Goal: Feedback & Contribution: Submit feedback/report problem

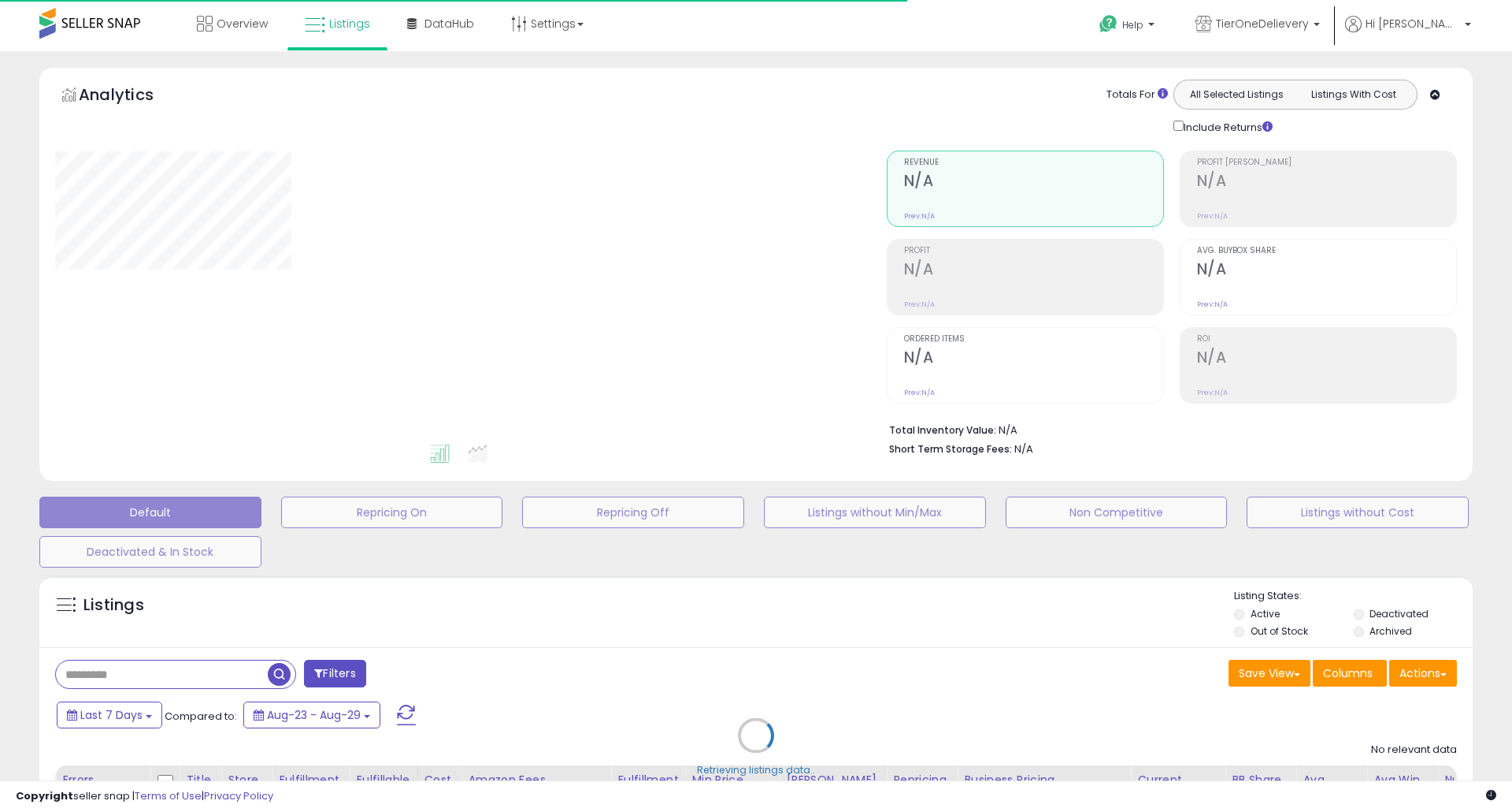
type input "***"
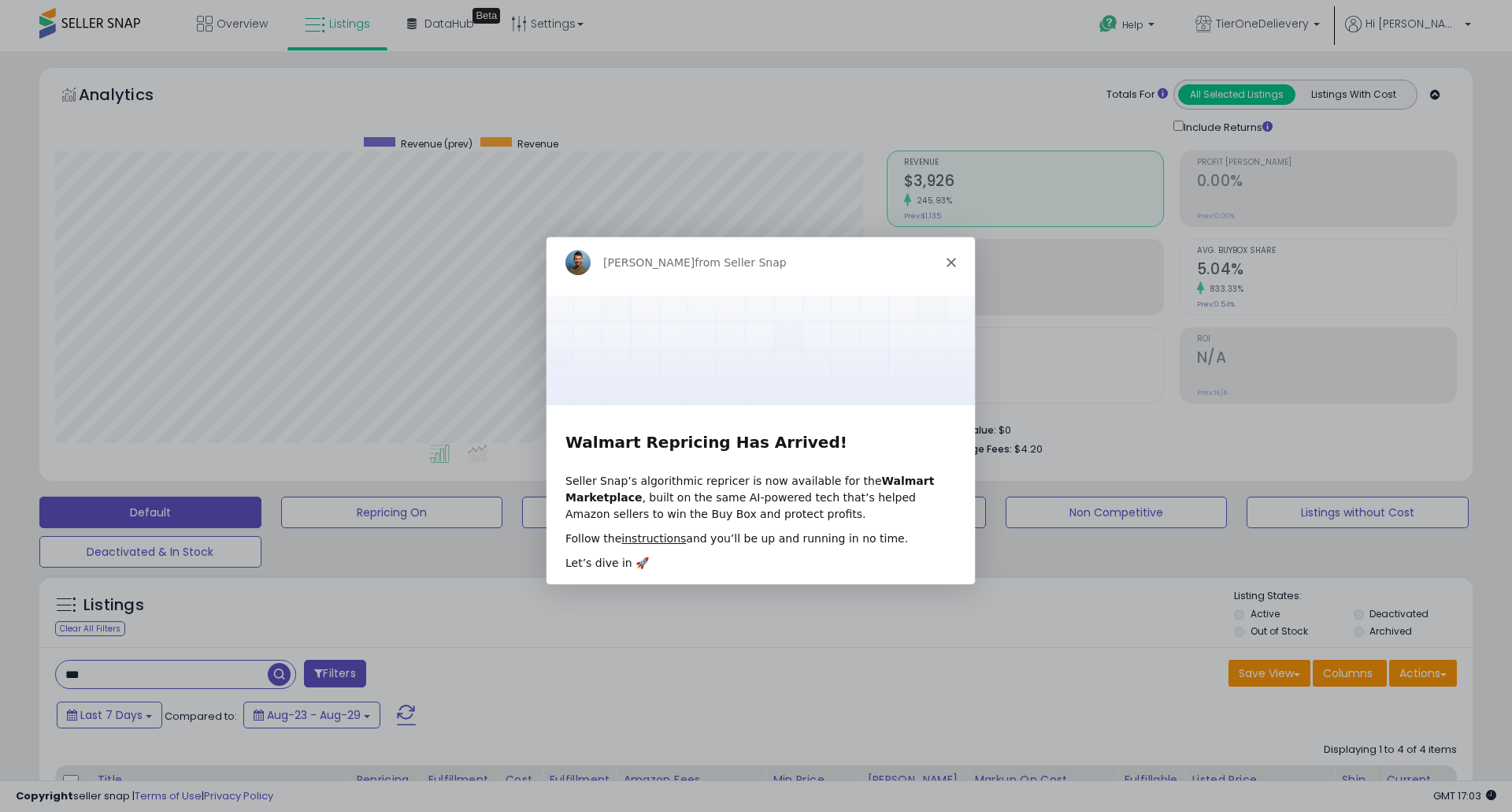
click at [944, 252] on div "Adrian from Seller Snap" at bounding box center [760, 260] width 428 height 50
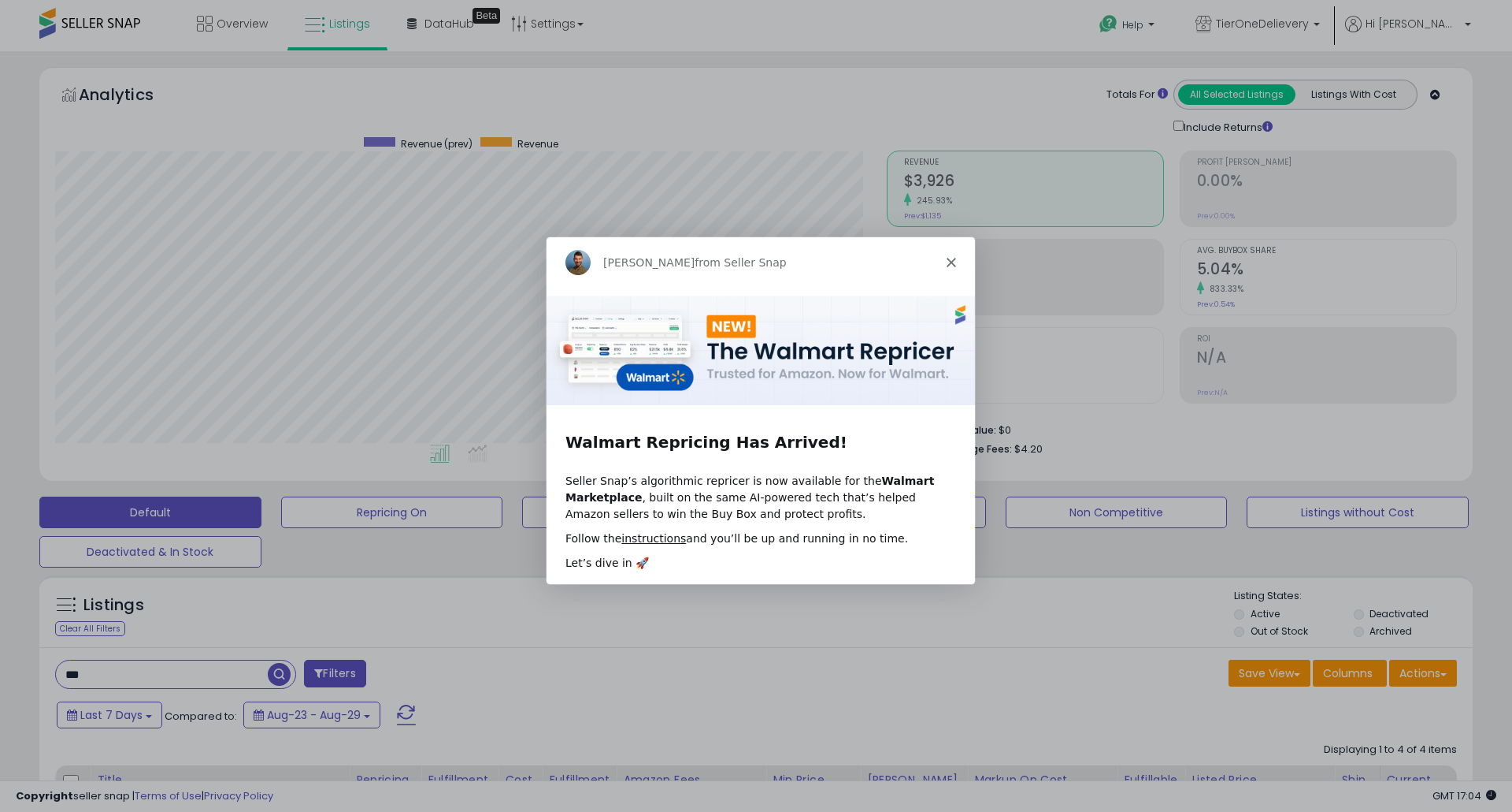
click at [947, 258] on polygon "Close" at bounding box center [951, 261] width 10 height 10
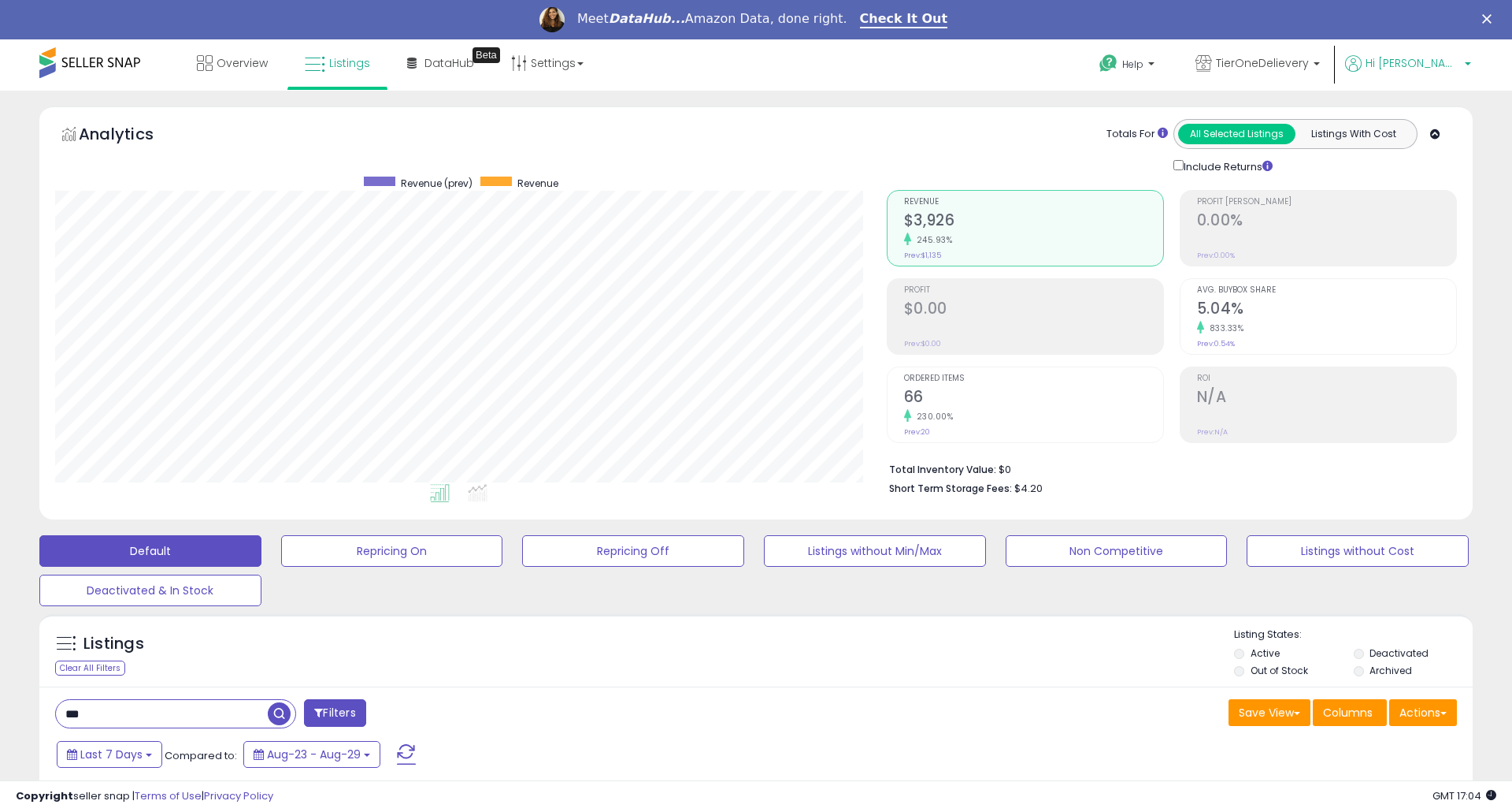
click at [1447, 63] on span "Hi [PERSON_NAME]" at bounding box center [1412, 62] width 95 height 15
click at [1428, 157] on li "Profile" at bounding box center [1435, 165] width 66 height 40
click at [1428, 161] on link "Profile" at bounding box center [1435, 164] width 32 height 15
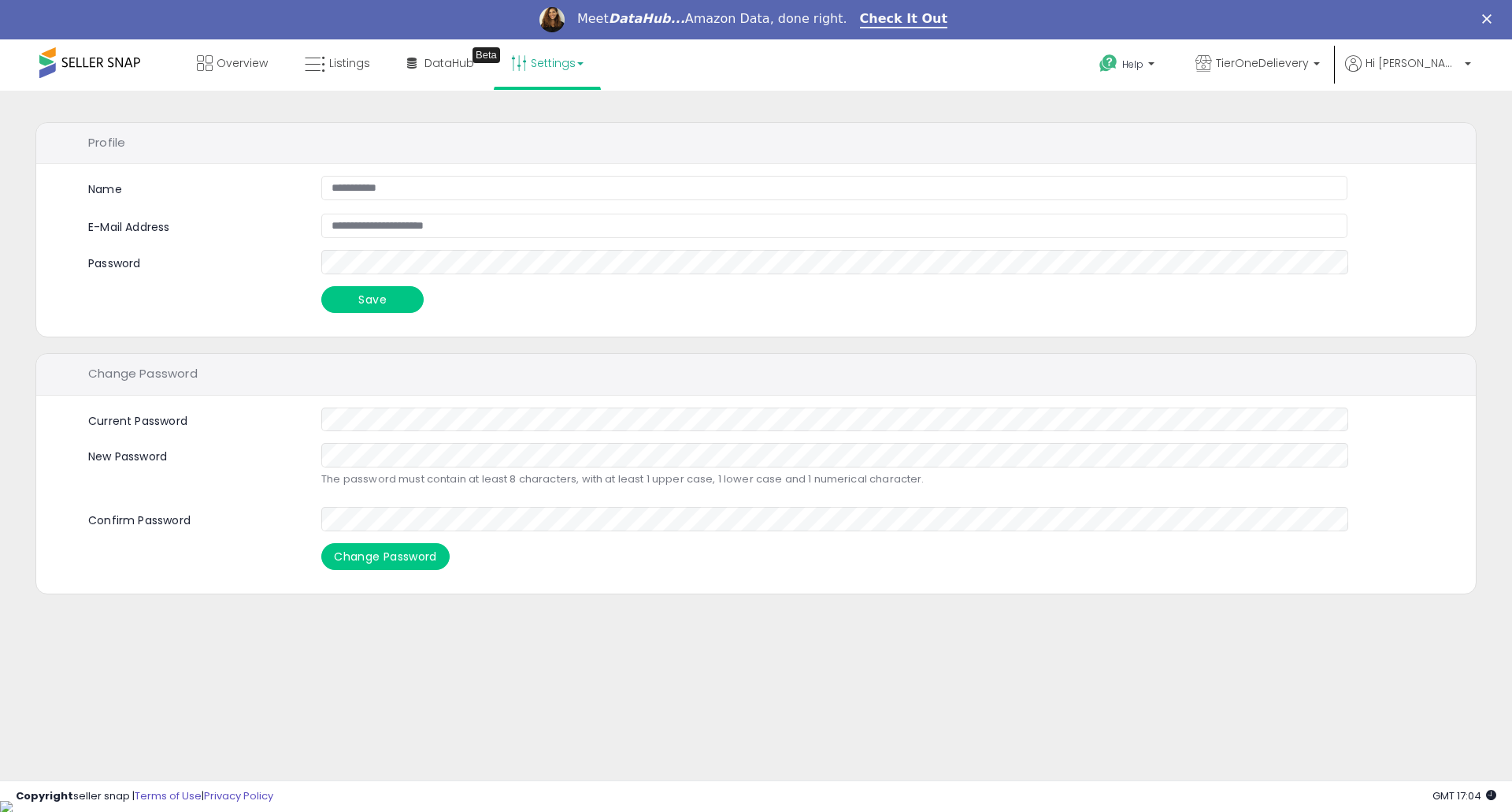
click at [555, 69] on link "Settings" at bounding box center [547, 63] width 96 height 47
click at [552, 112] on link "Store settings" at bounding box center [549, 119] width 71 height 15
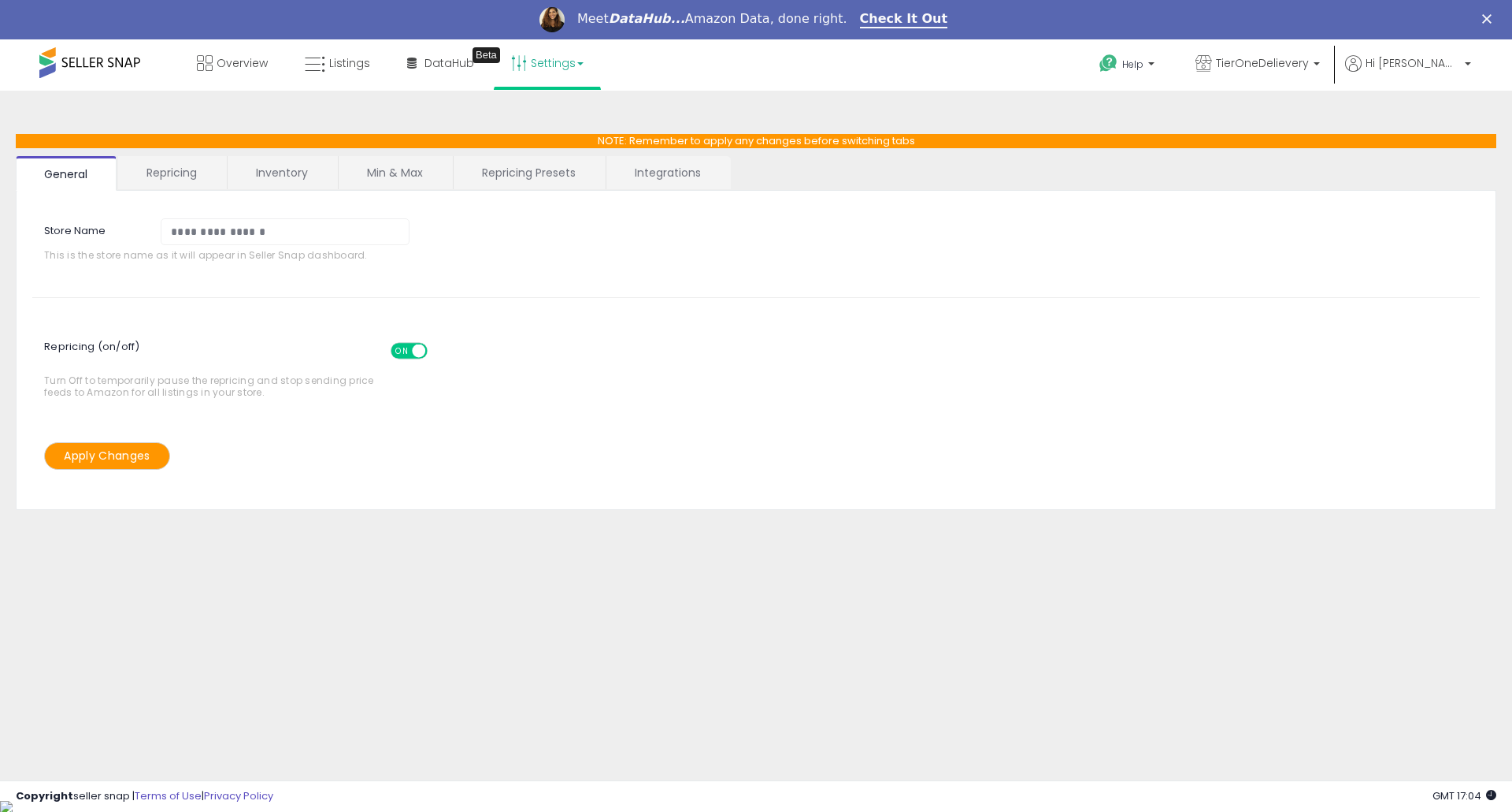
click at [550, 66] on link "Settings" at bounding box center [547, 63] width 96 height 47
click at [536, 162] on link "User settings" at bounding box center [547, 160] width 67 height 15
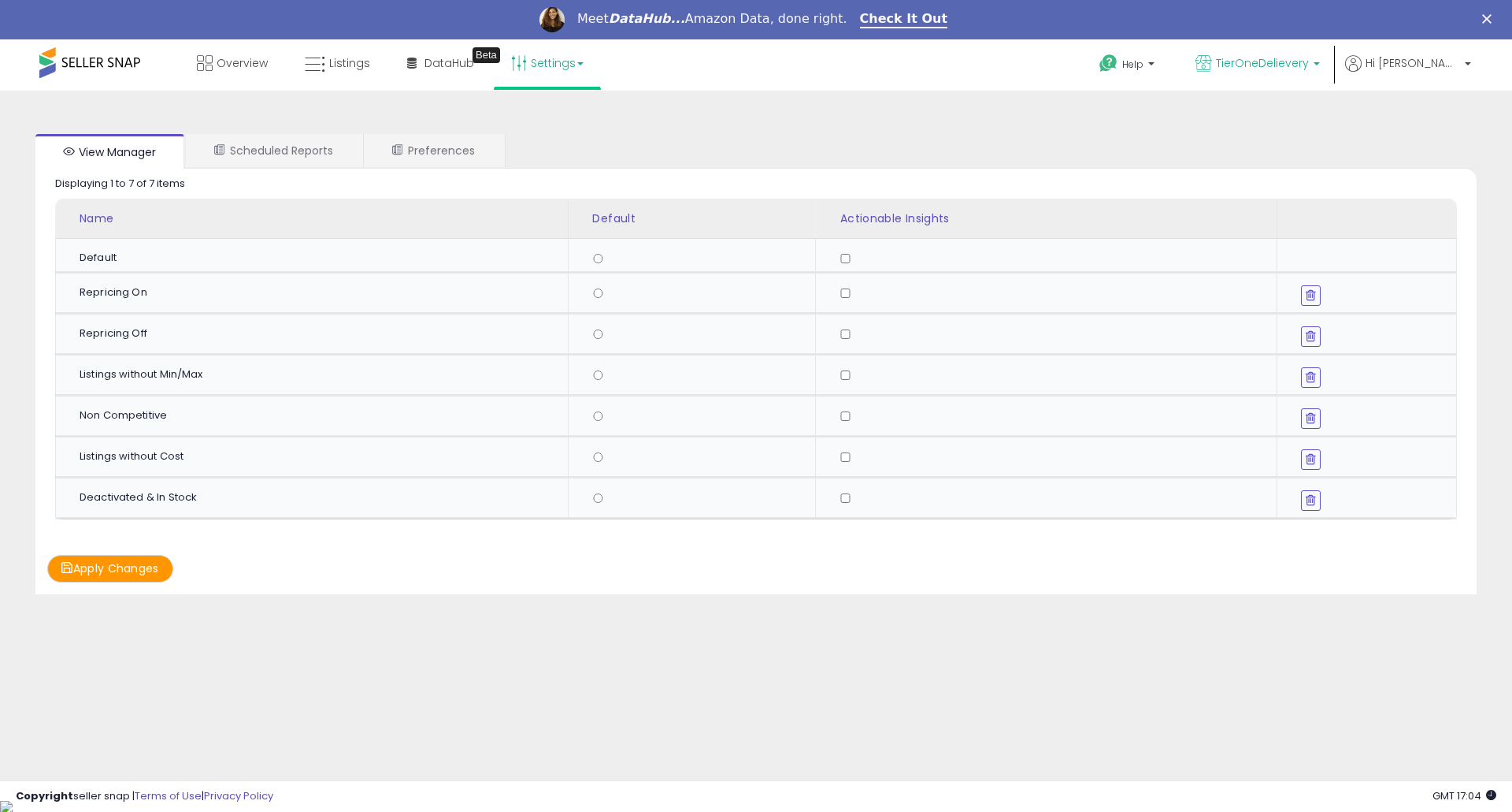
click at [1320, 70] on p "TierOneDelievery" at bounding box center [1257, 65] width 124 height 19
click at [1257, 110] on p "TierOneDelievery 57 listings" at bounding box center [1206, 112] width 233 height 32
click at [1446, 64] on span "Hi [PERSON_NAME]" at bounding box center [1412, 62] width 95 height 15
click at [1440, 127] on link "Account" at bounding box center [1435, 123] width 41 height 15
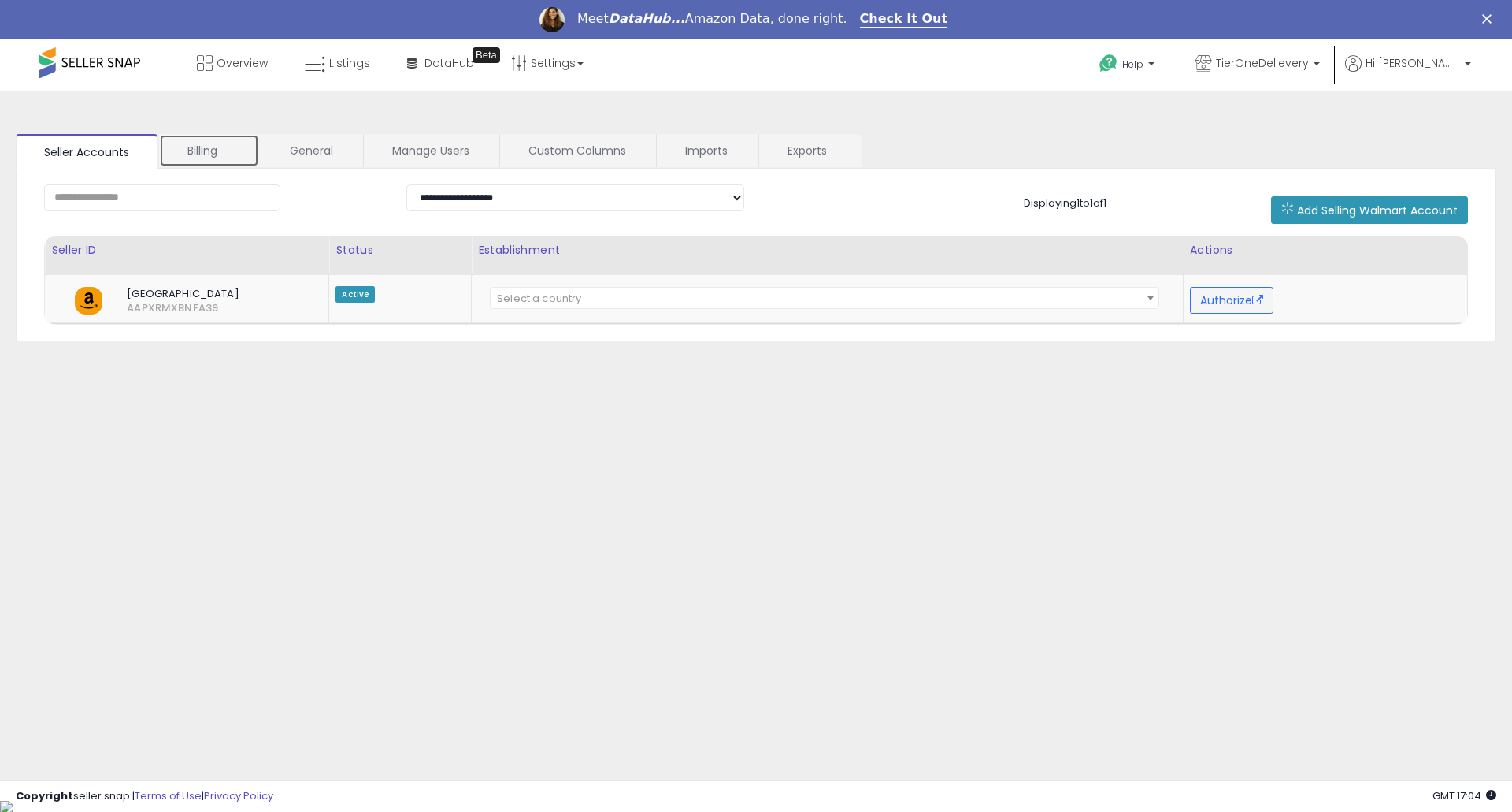
click at [220, 147] on link "Billing" at bounding box center [208, 150] width 100 height 33
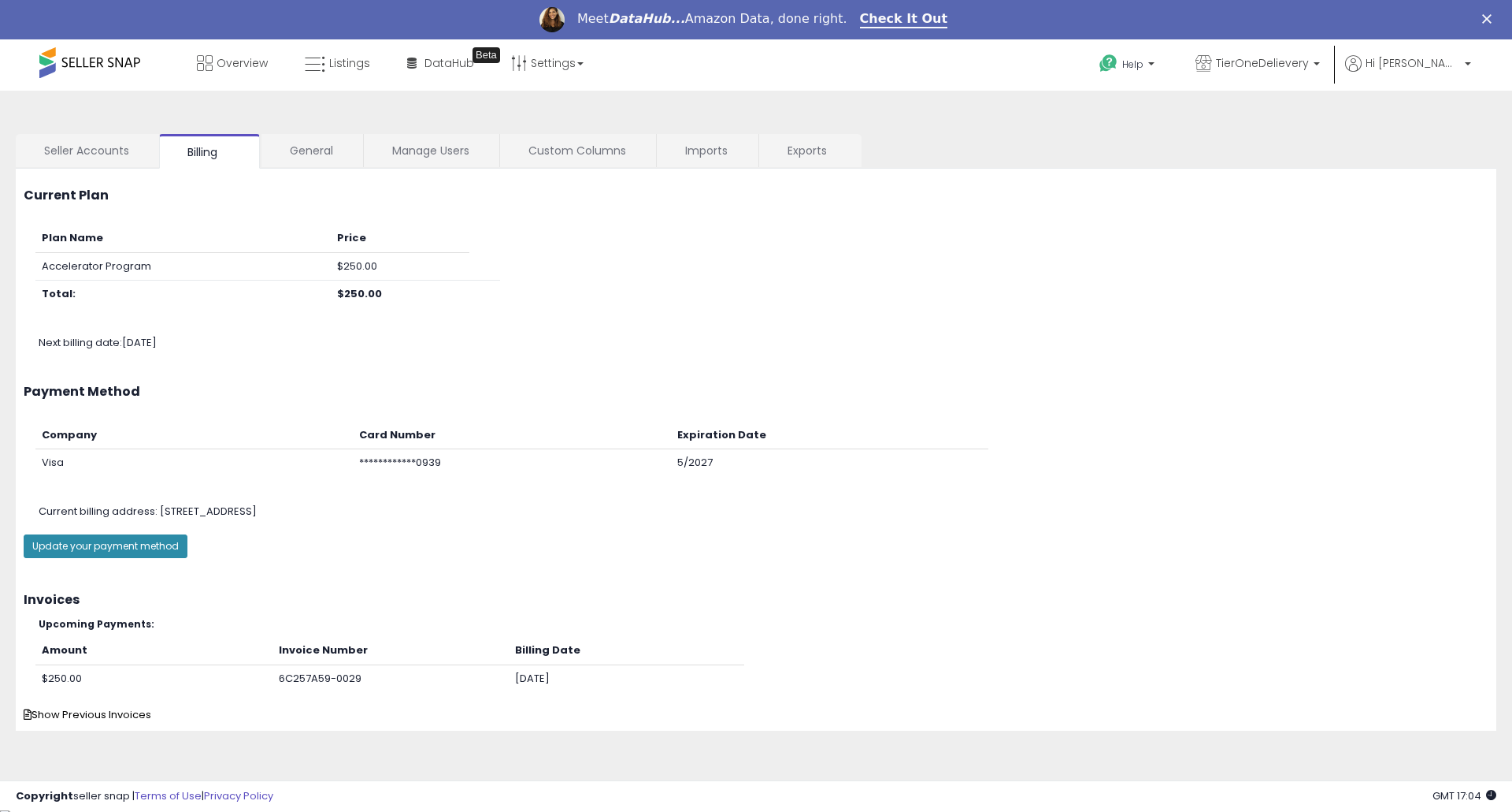
click at [131, 552] on button "Update your payment method" at bounding box center [105, 546] width 164 height 24
click at [294, 132] on div "**********" at bounding box center [756, 438] width 1497 height 664
click at [294, 144] on link "General" at bounding box center [311, 150] width 100 height 33
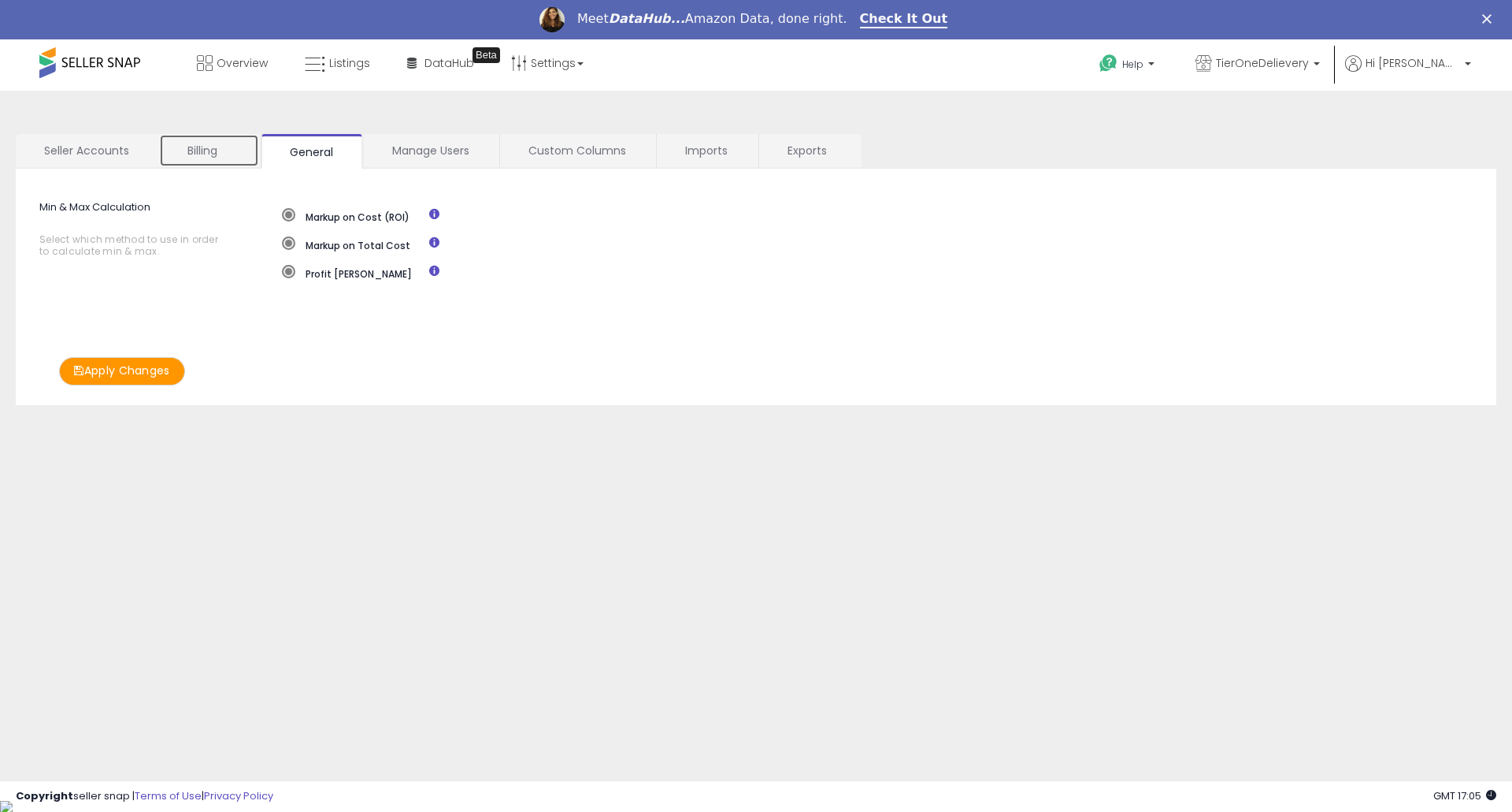
click at [210, 152] on link "Billing" at bounding box center [208, 150] width 100 height 33
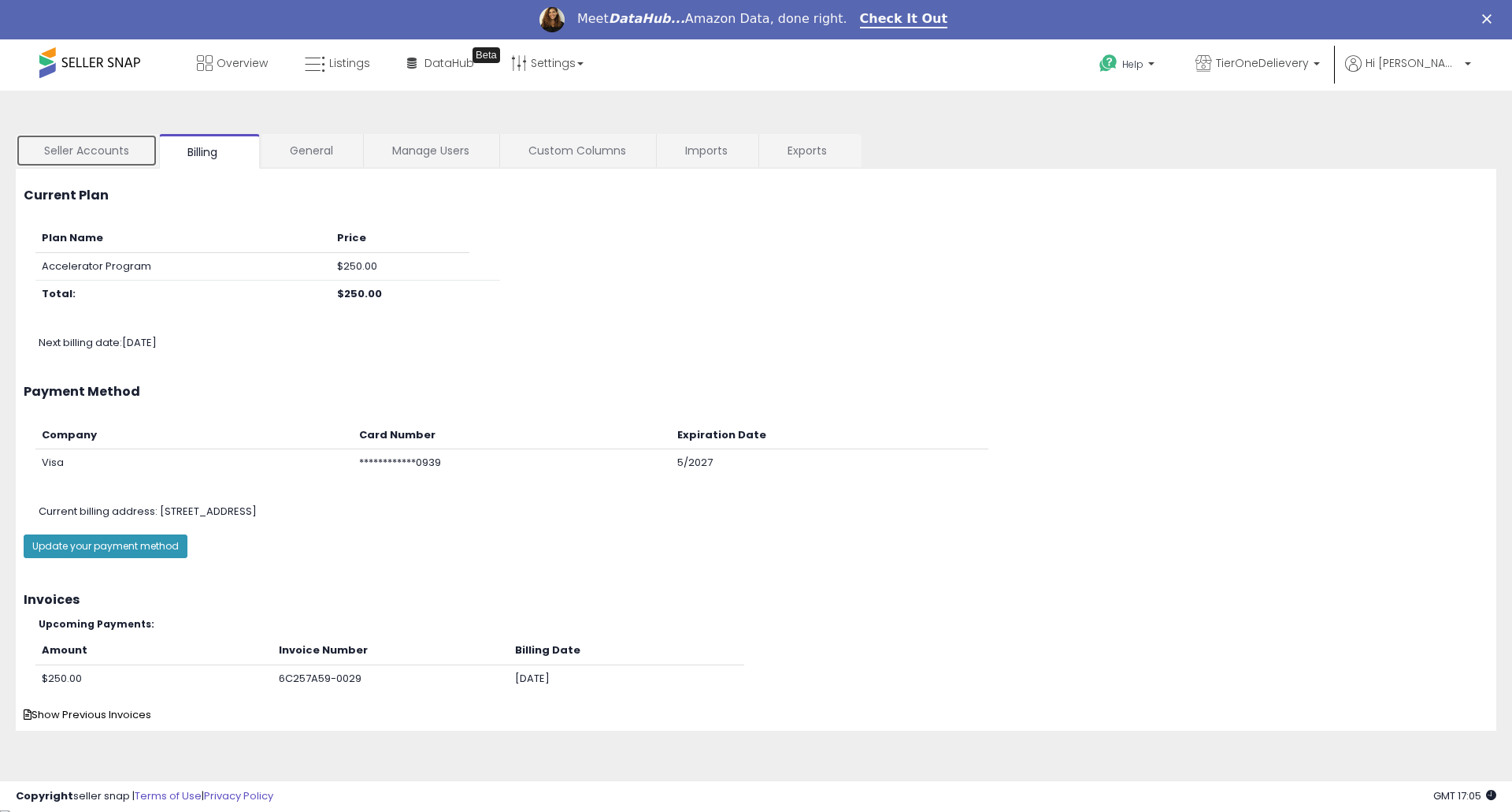
click at [109, 151] on link "Seller Accounts" at bounding box center [86, 150] width 142 height 33
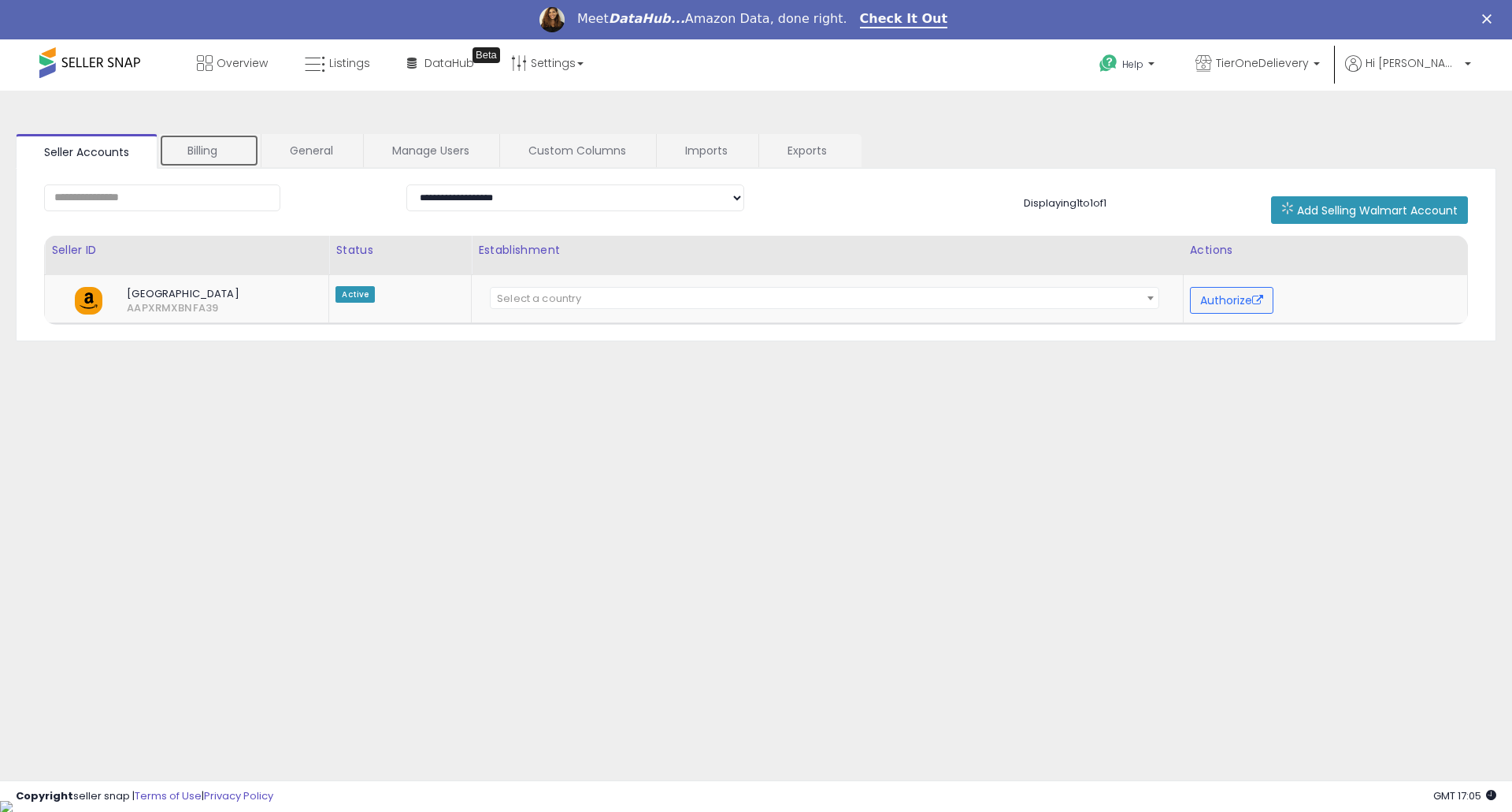
click at [190, 135] on link "Billing" at bounding box center [208, 150] width 100 height 33
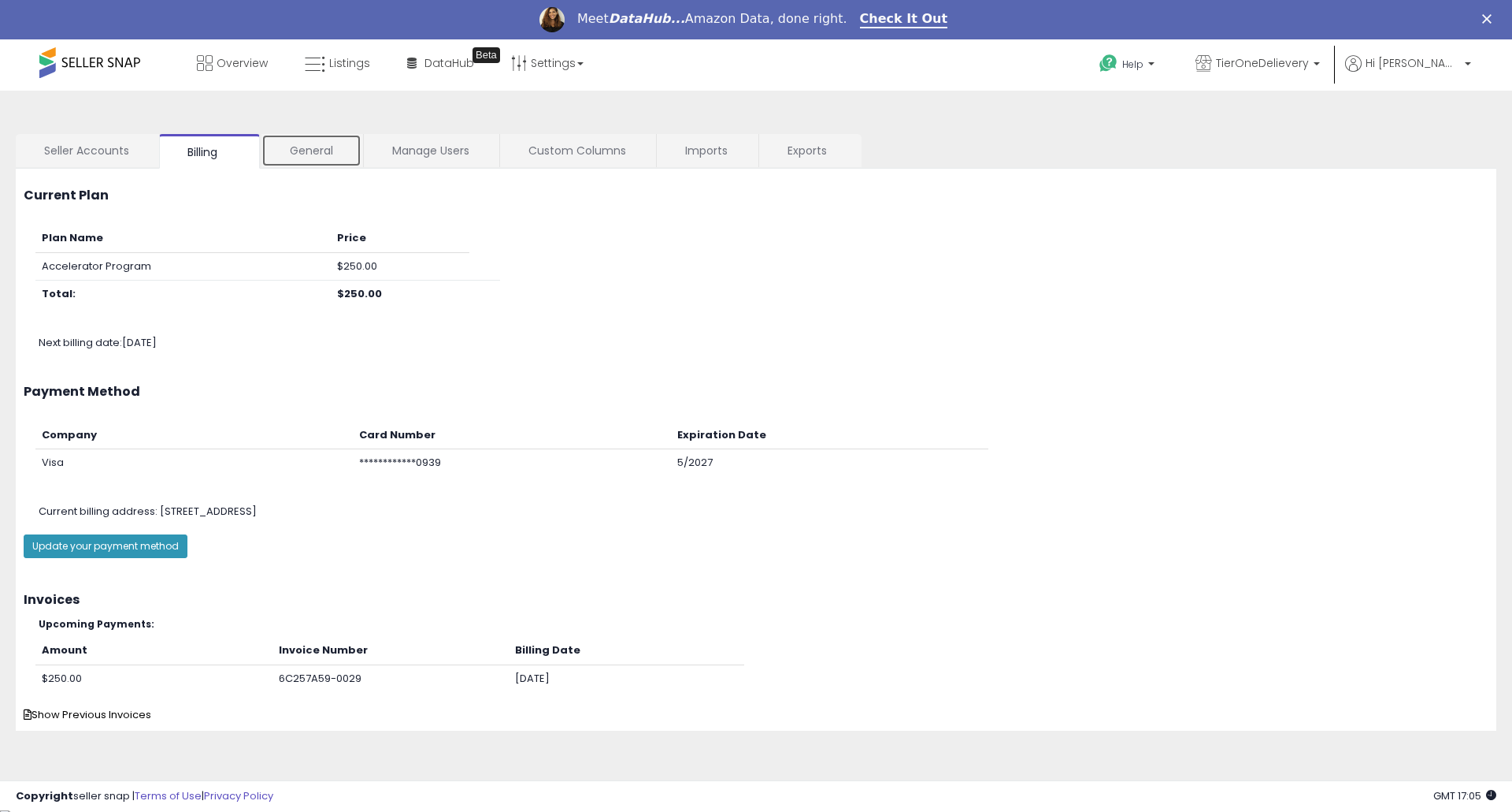
click at [337, 153] on link "General" at bounding box center [311, 150] width 100 height 33
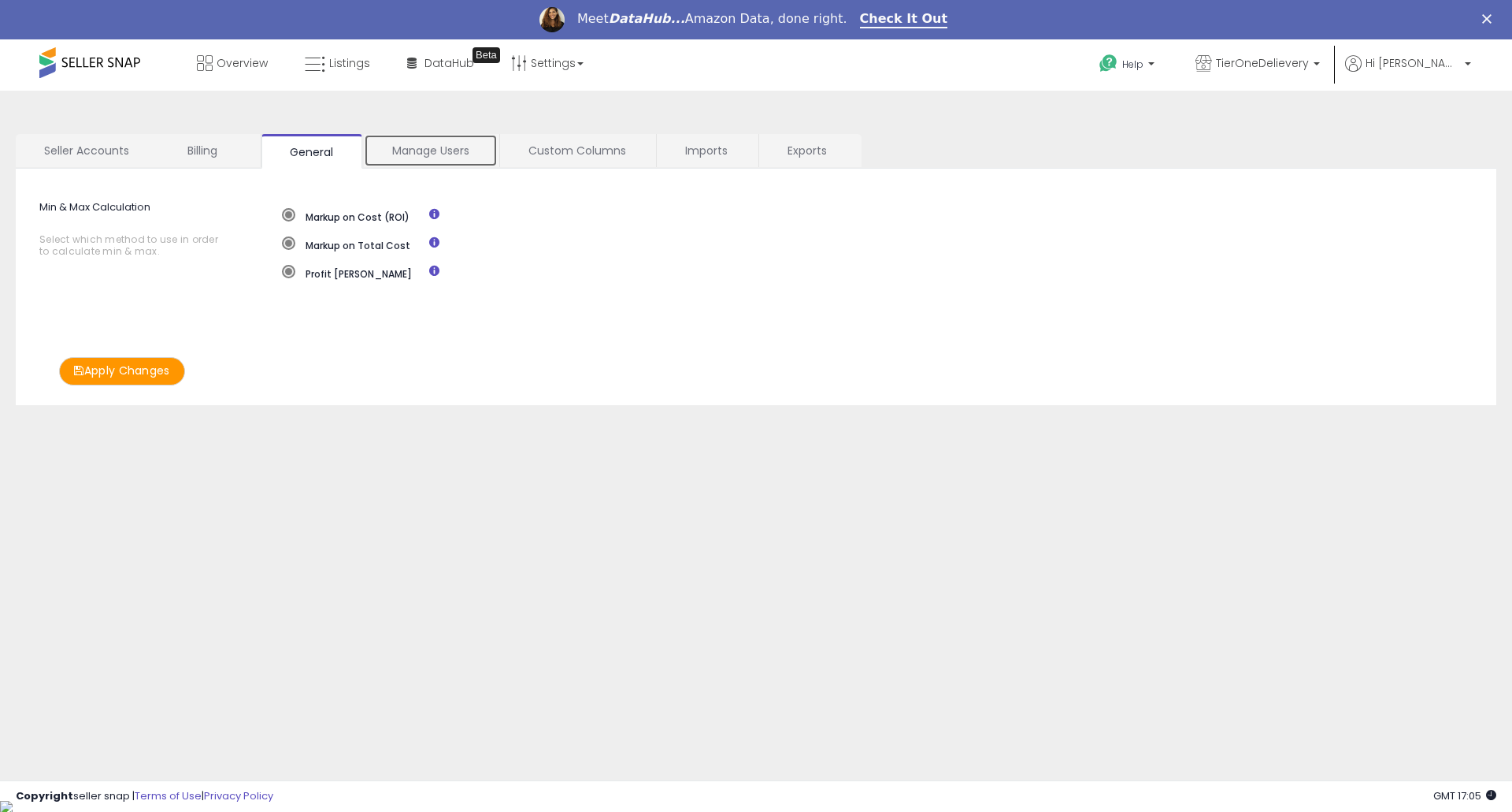
click at [444, 155] on link "Manage Users" at bounding box center [430, 150] width 134 height 33
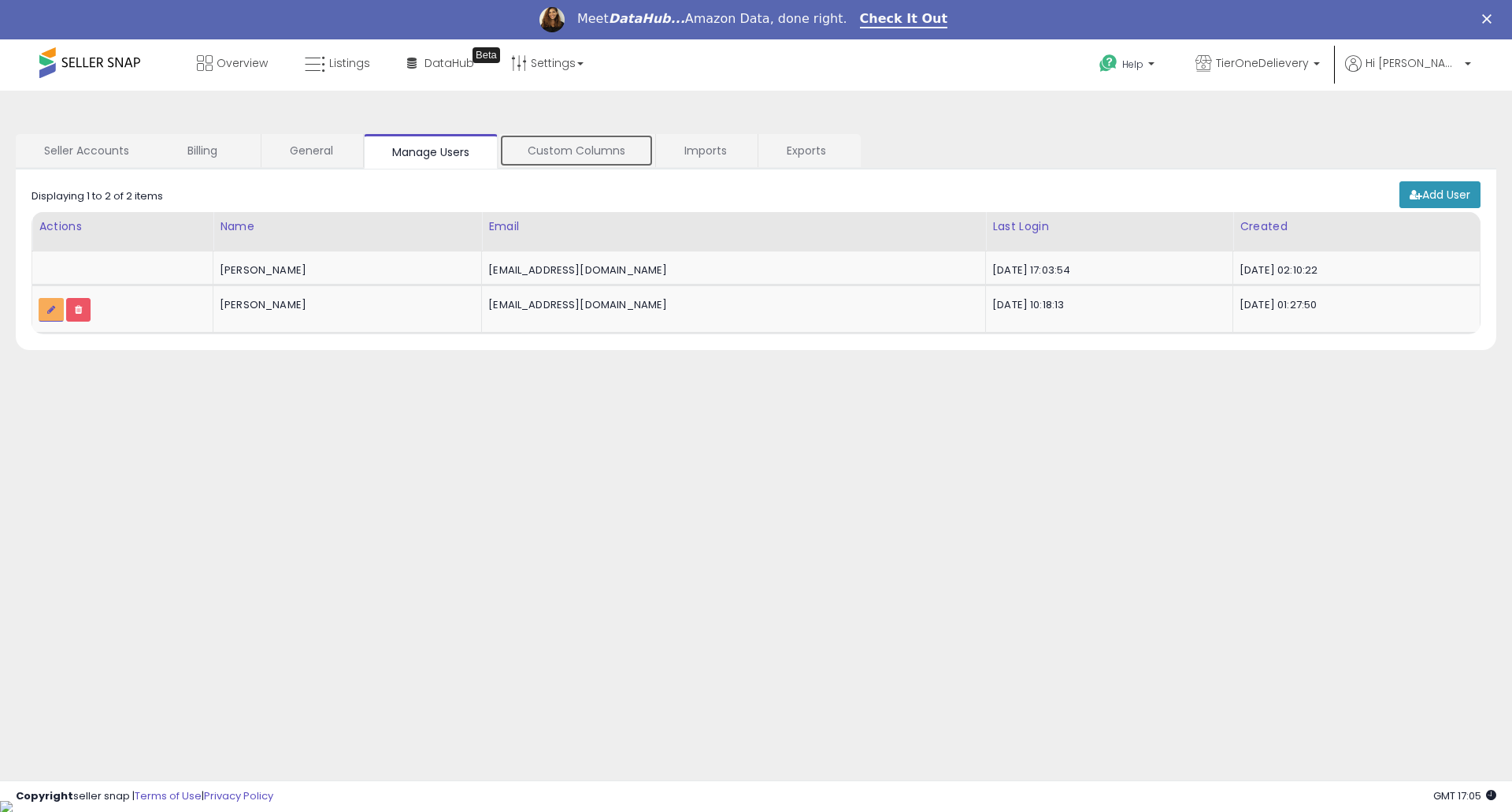
click at [538, 139] on link "Custom Columns" at bounding box center [576, 150] width 154 height 33
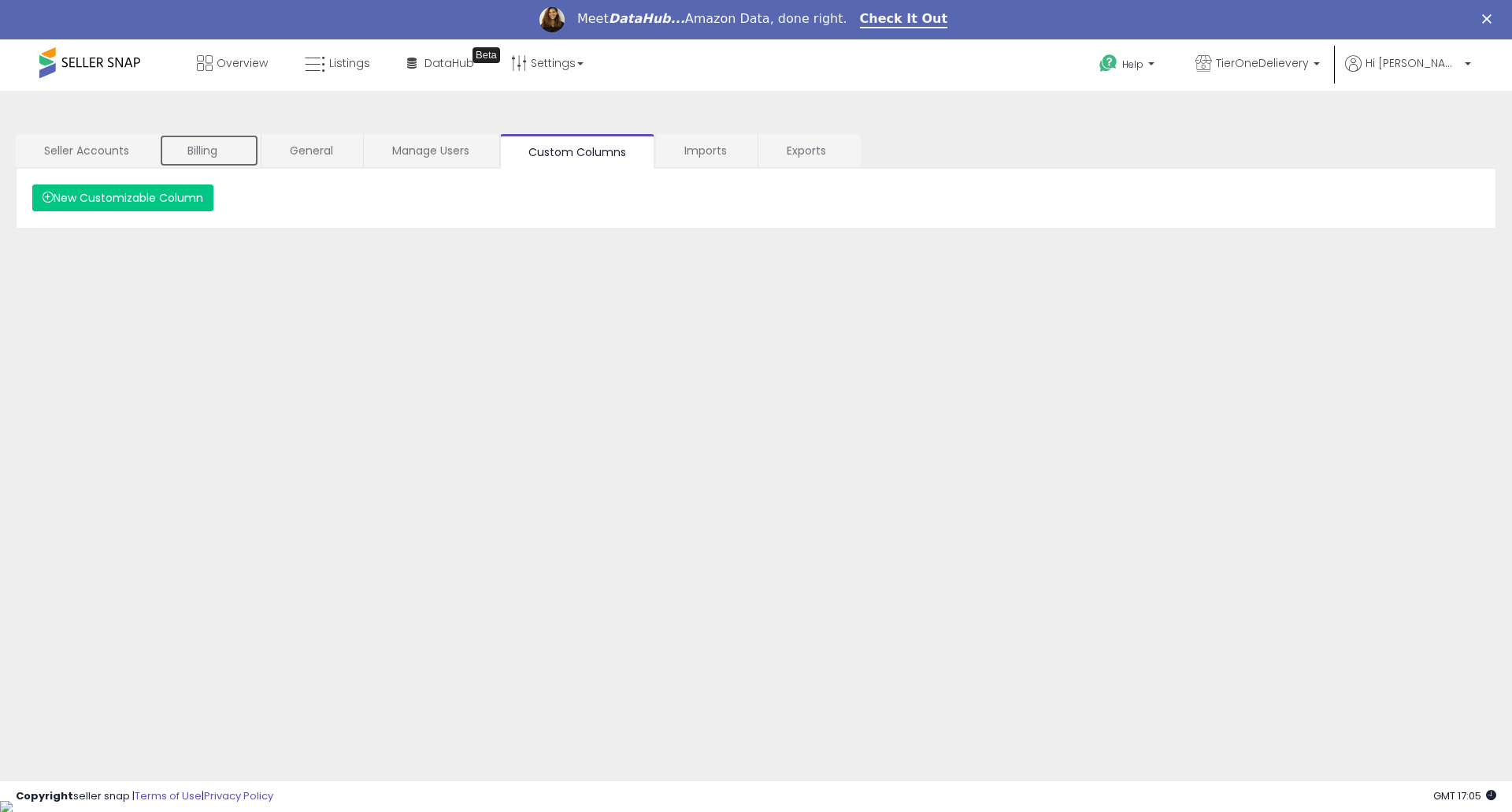
click at [233, 148] on link "Billing" at bounding box center [208, 150] width 100 height 33
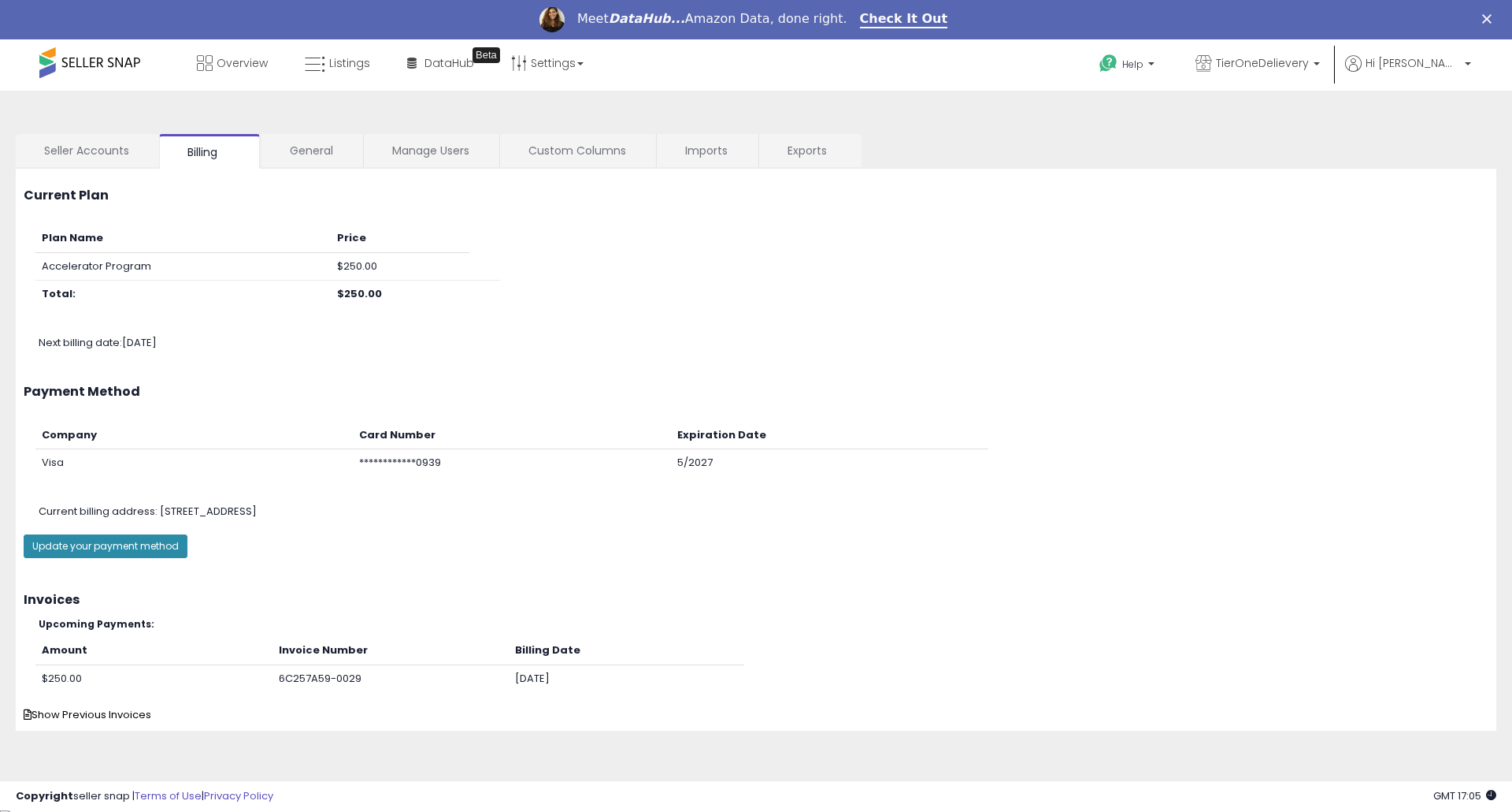
click at [135, 542] on button "Update your payment method" at bounding box center [105, 546] width 164 height 24
click at [1163, 70] on link "Help" at bounding box center [1129, 66] width 84 height 49
click at [1182, 124] on link "Contact Support" at bounding box center [1144, 123] width 85 height 15
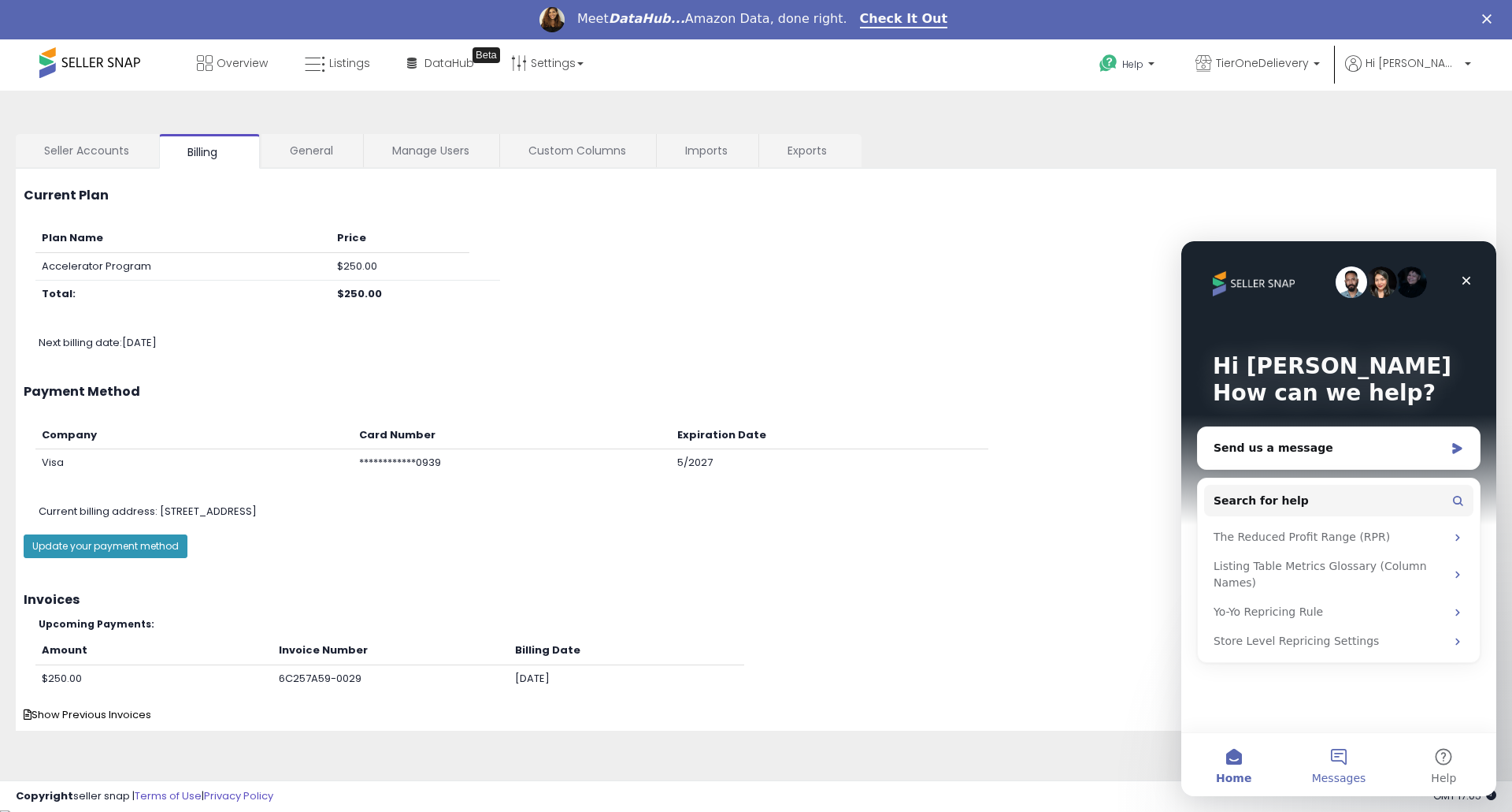
click at [1322, 750] on button "Messages" at bounding box center [1338, 764] width 105 height 63
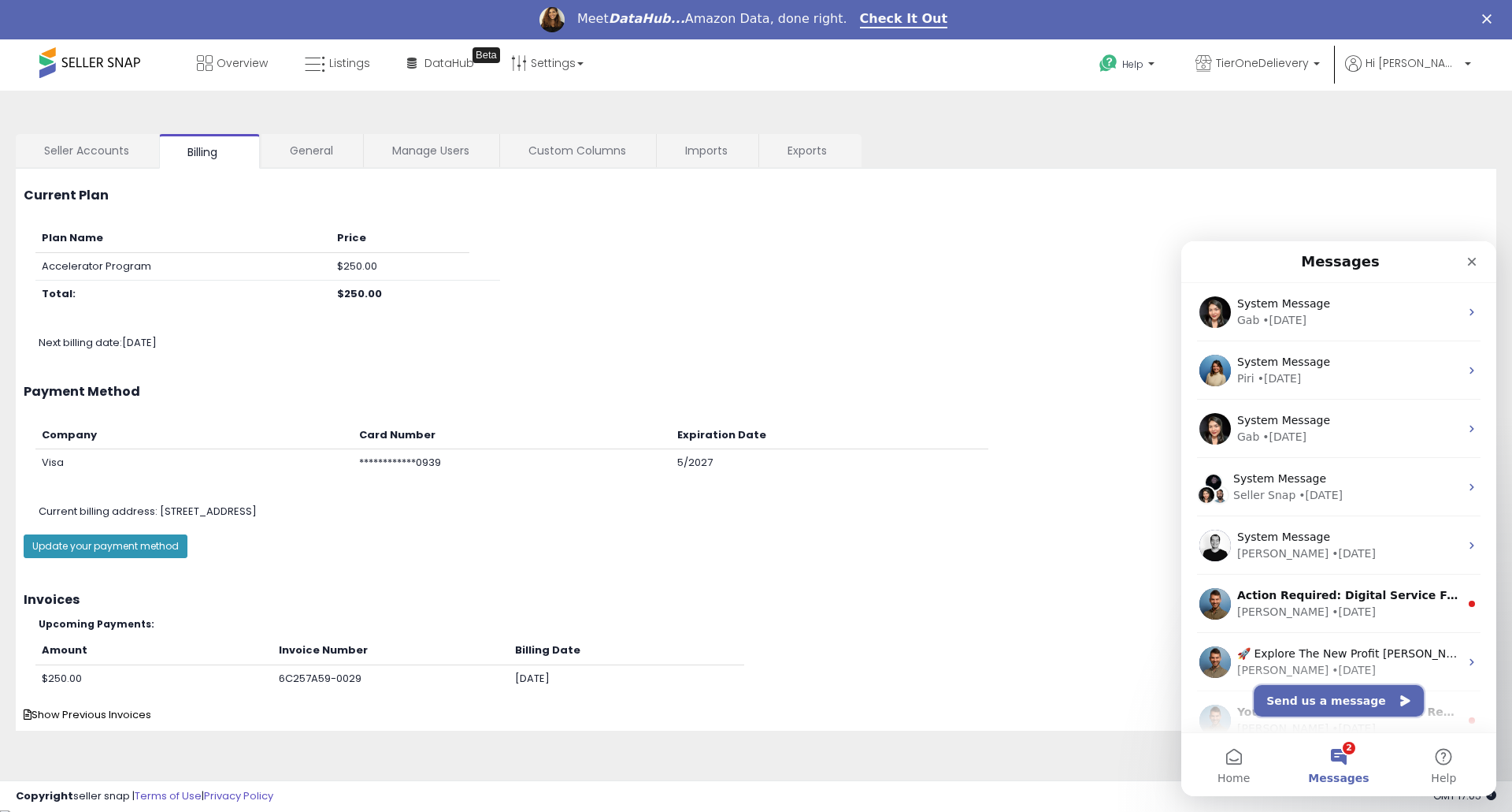
click at [1317, 695] on button "Send us a message" at bounding box center [1339, 700] width 170 height 32
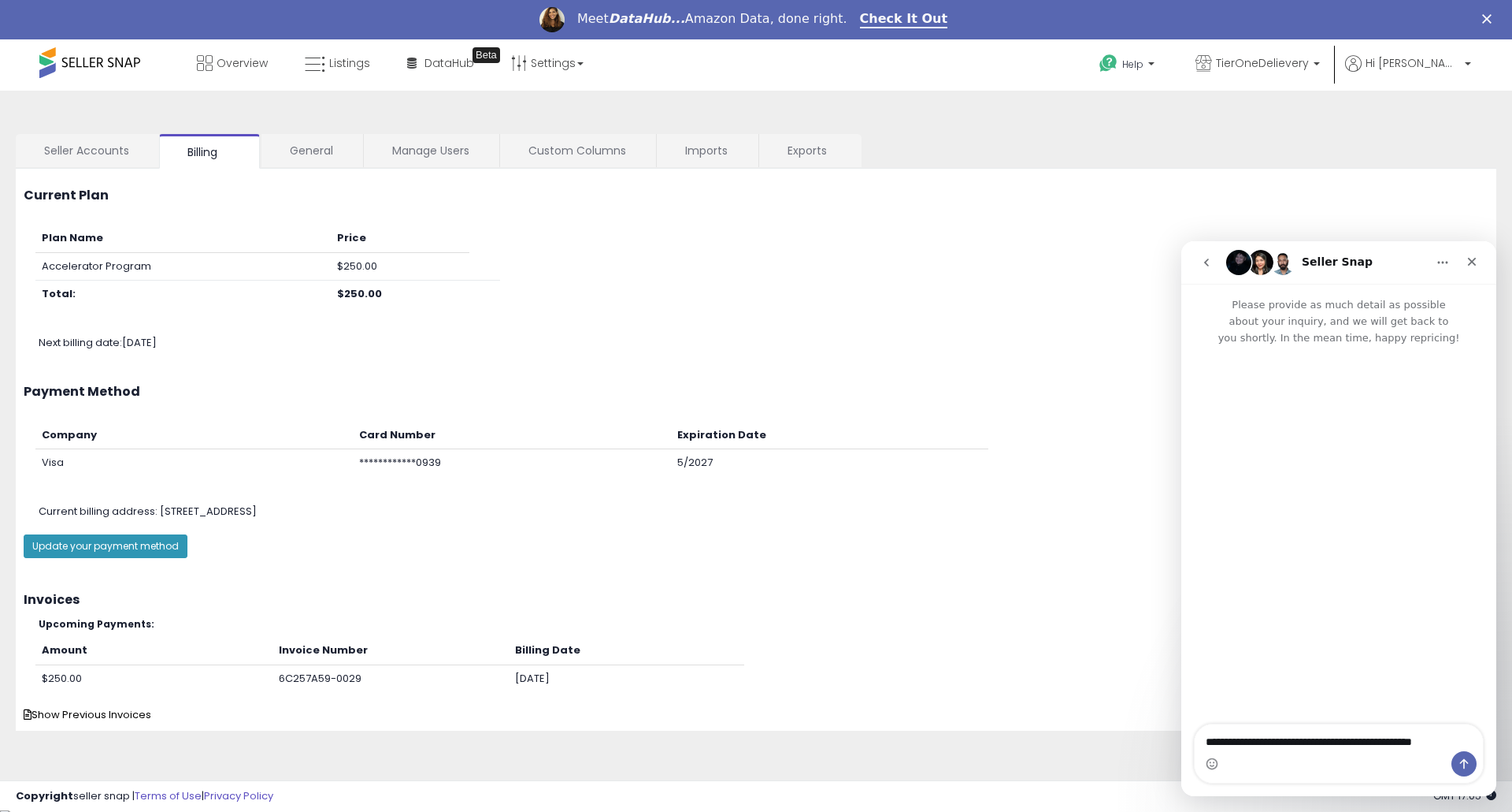
type textarea "**********"
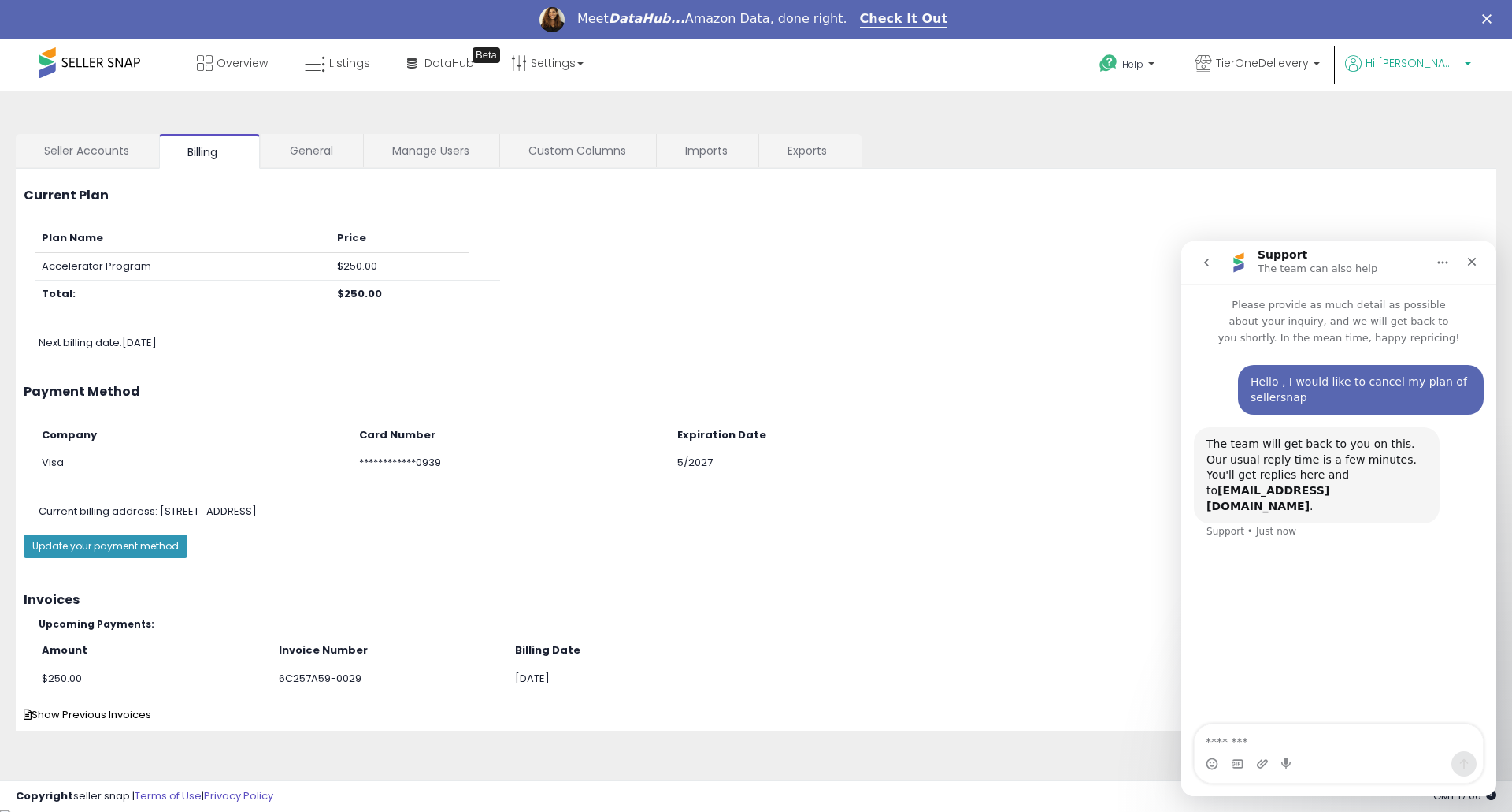
click at [1447, 63] on span "Hi [PERSON_NAME]" at bounding box center [1412, 62] width 95 height 15
click at [1436, 161] on link "Profile" at bounding box center [1435, 164] width 32 height 15
